Goal: Task Accomplishment & Management: Manage account settings

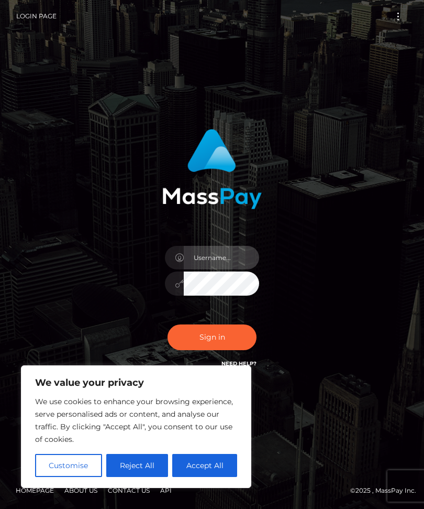
click at [219, 269] on input "text" at bounding box center [221, 258] width 75 height 24
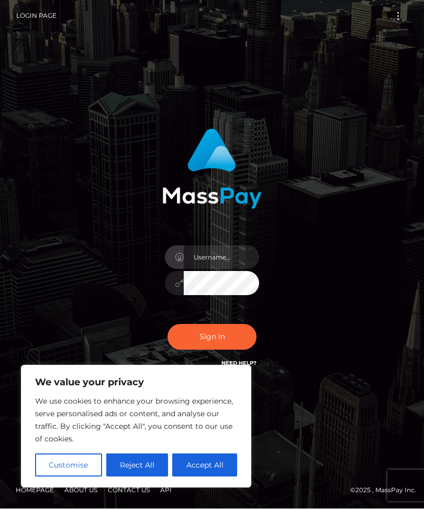
click at [146, 477] on button "Reject All" at bounding box center [137, 465] width 62 height 23
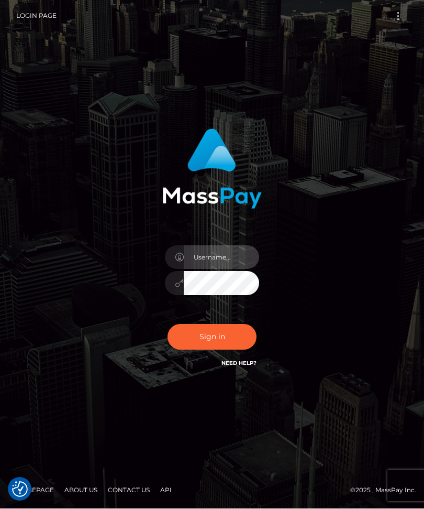
click at [228, 269] on input "text" at bounding box center [221, 258] width 75 height 24
type input "persephone4us@gmail.com"
click at [237, 344] on button "Sign in" at bounding box center [212, 337] width 89 height 26
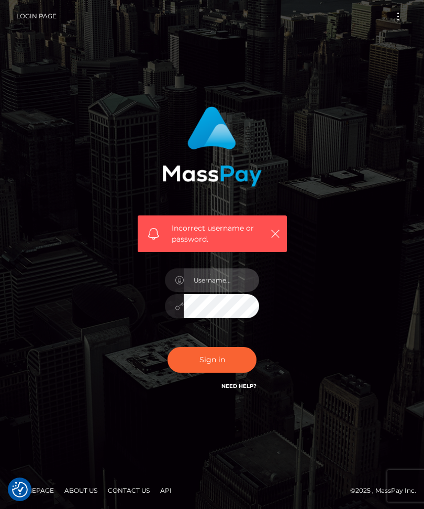
click at [237, 292] on input "text" at bounding box center [221, 280] width 75 height 24
type input "o"
type input "[EMAIL_ADDRESS][DOMAIN_NAME]"
click at [212, 372] on button "Sign in" at bounding box center [212, 360] width 89 height 26
click at [221, 290] on input "text" at bounding box center [221, 280] width 75 height 24
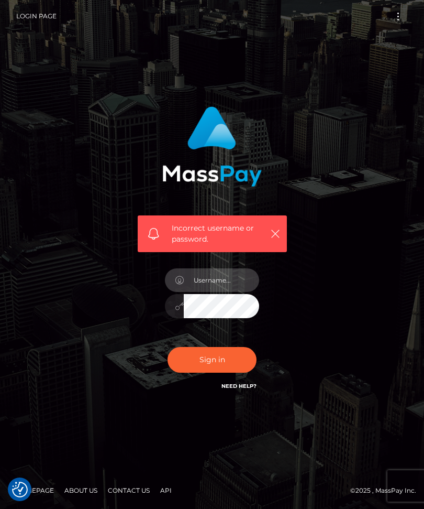
click at [227, 292] on input "text" at bounding box center [221, 280] width 75 height 24
type input "[EMAIL_ADDRESS][DOMAIN_NAME]"
click at [245, 292] on input "persephone4us@gmail.com" at bounding box center [221, 280] width 75 height 24
click at [216, 292] on input "persephone4us@gmail.com" at bounding box center [221, 280] width 75 height 24
click at [226, 372] on button "Sign in" at bounding box center [212, 360] width 89 height 26
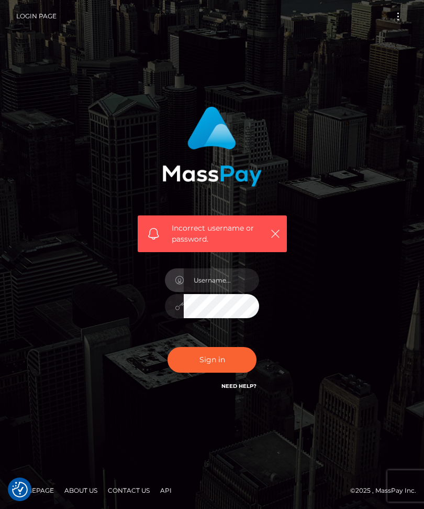
click at [226, 292] on input "text" at bounding box center [221, 280] width 75 height 24
type input "[EMAIL_ADDRESS][DOMAIN_NAME]"
click at [246, 389] on link "Need Help?" at bounding box center [239, 385] width 35 height 7
